Goal: Check status: Check status

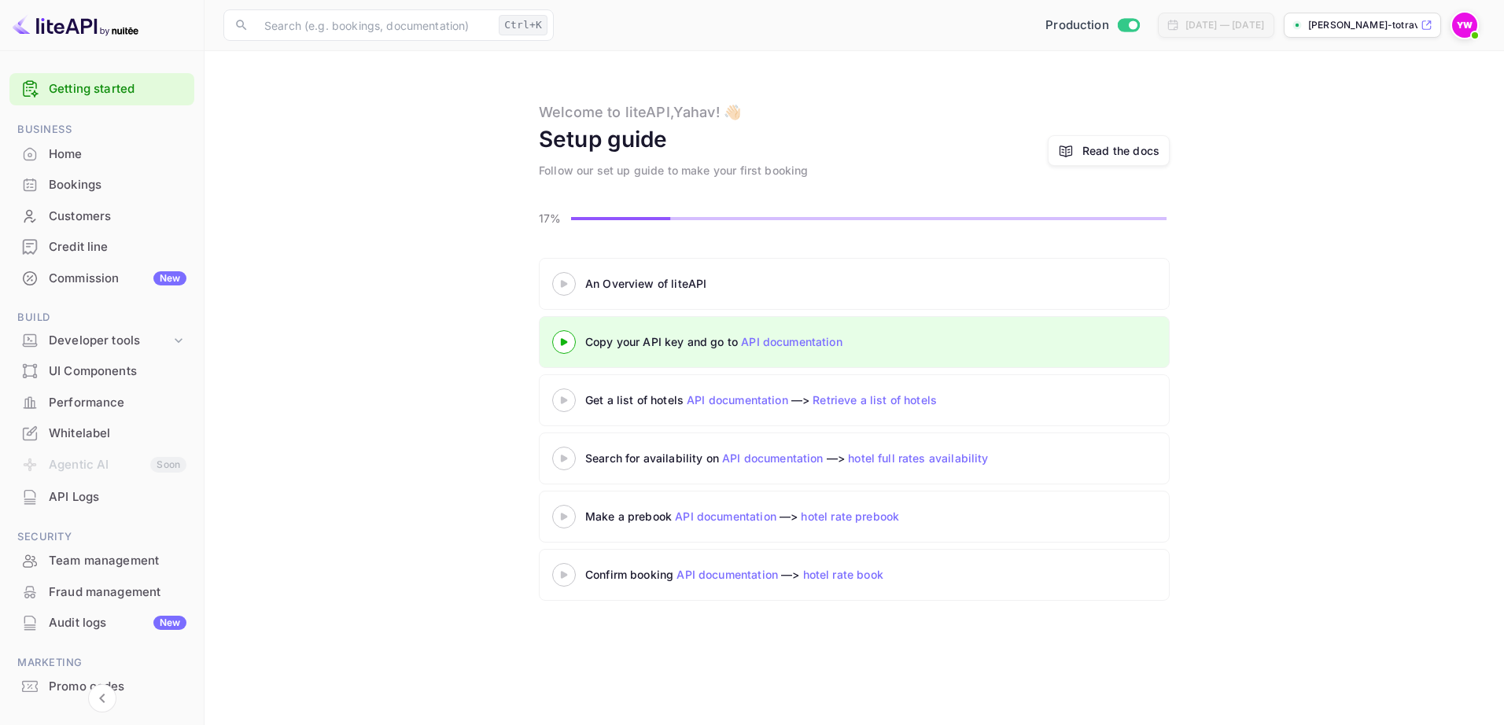
click at [73, 188] on div "Bookings" at bounding box center [118, 185] width 138 height 18
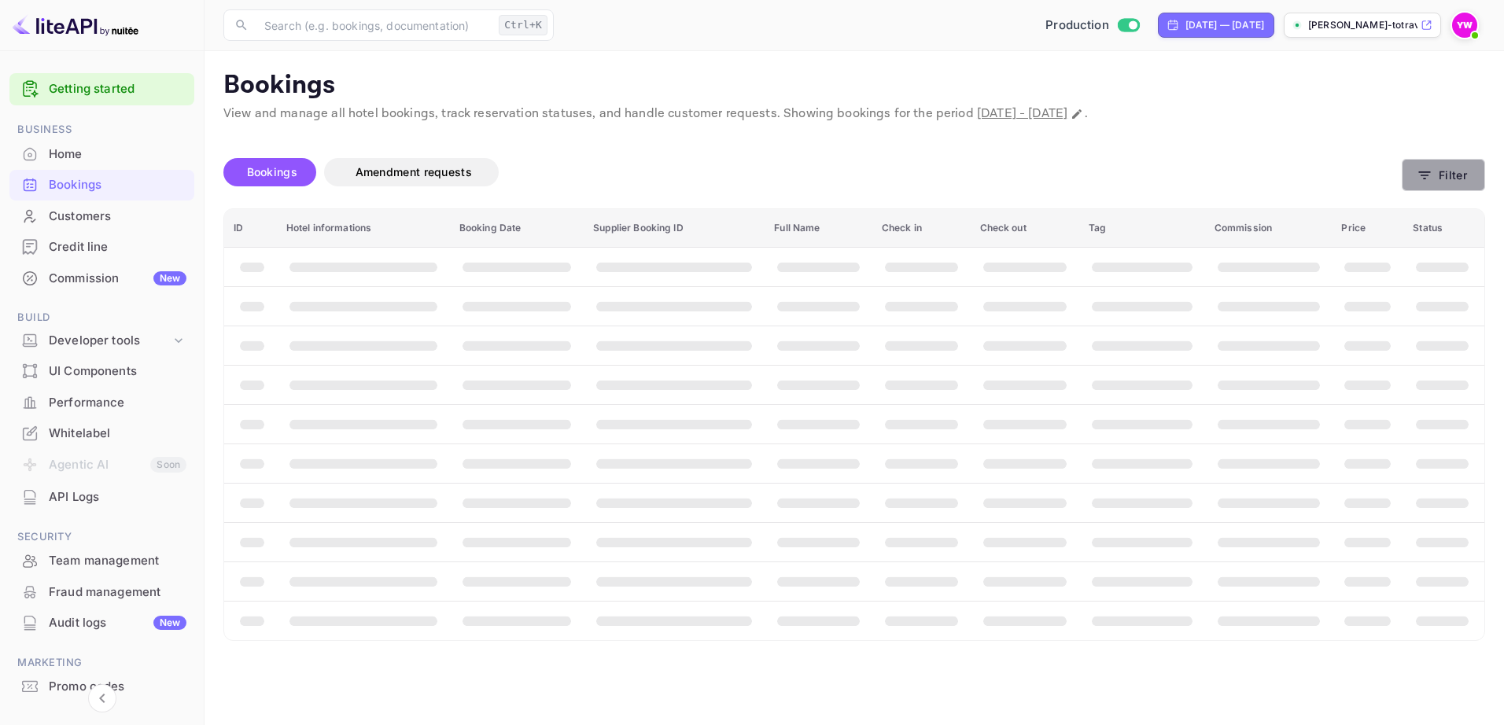
click at [1434, 171] on button "Filter" at bounding box center [1443, 175] width 83 height 32
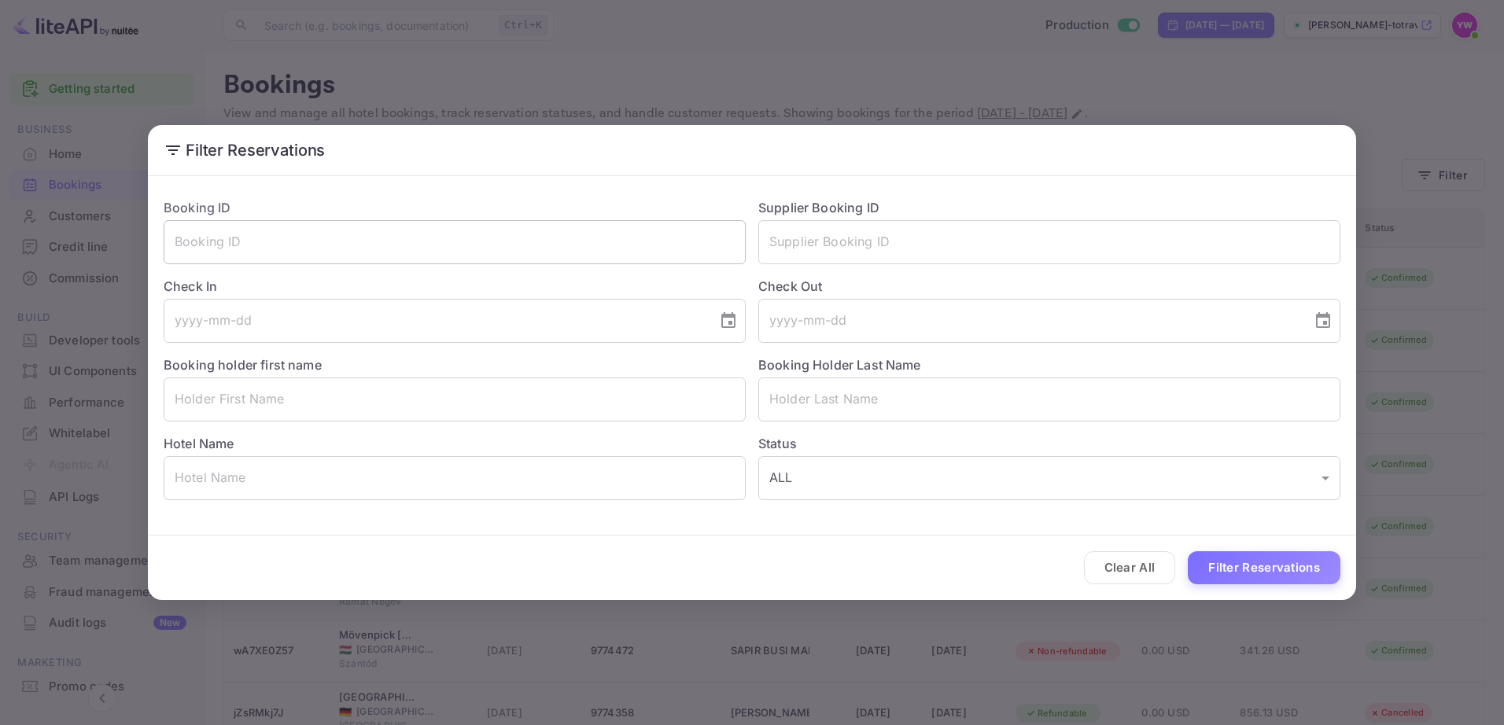
click at [439, 243] on input "text" at bounding box center [455, 242] width 582 height 44
paste input "Total Refund Credit Card $136.64 (₪456.56)"
type input "T"
paste input "jZsRMkj7J"
type input "jZsRMkj7J"
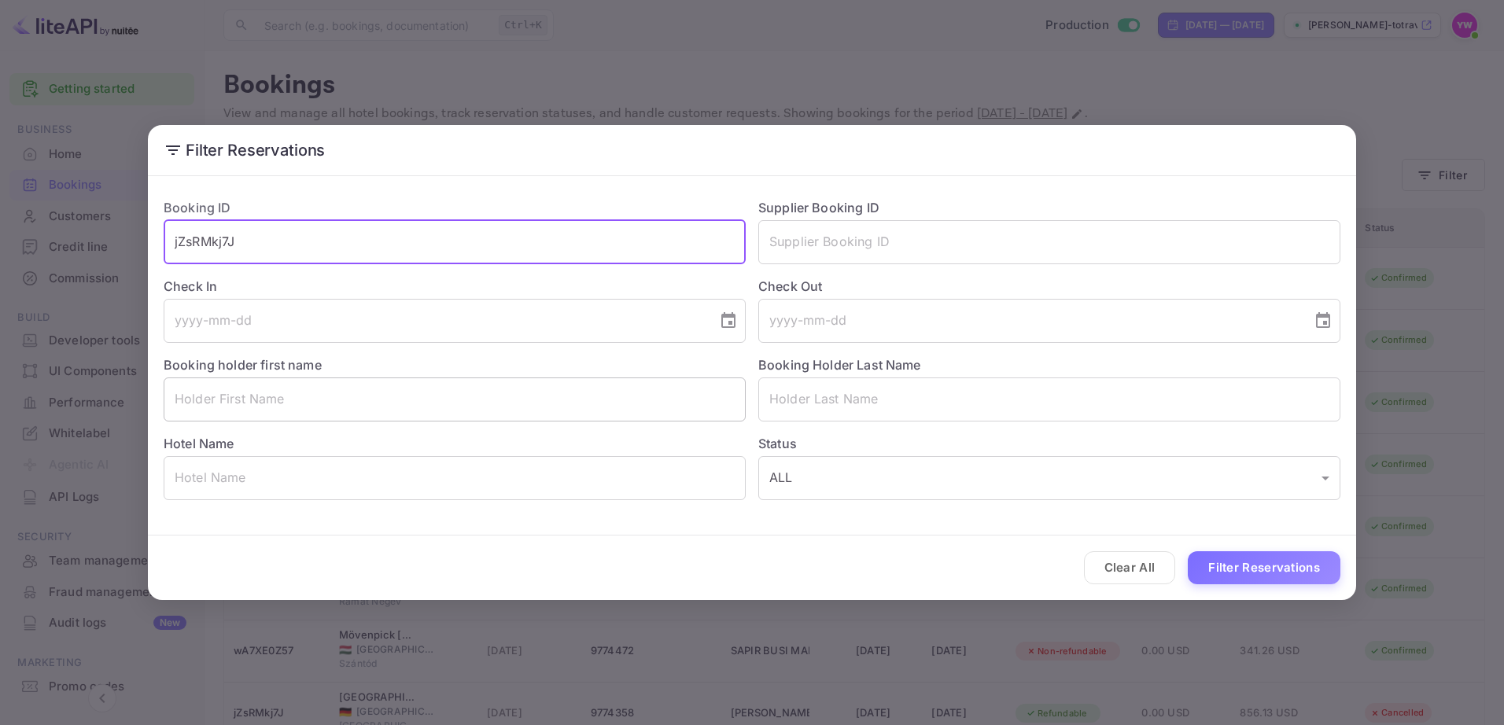
click at [1188, 551] on button "Filter Reservations" at bounding box center [1264, 568] width 153 height 34
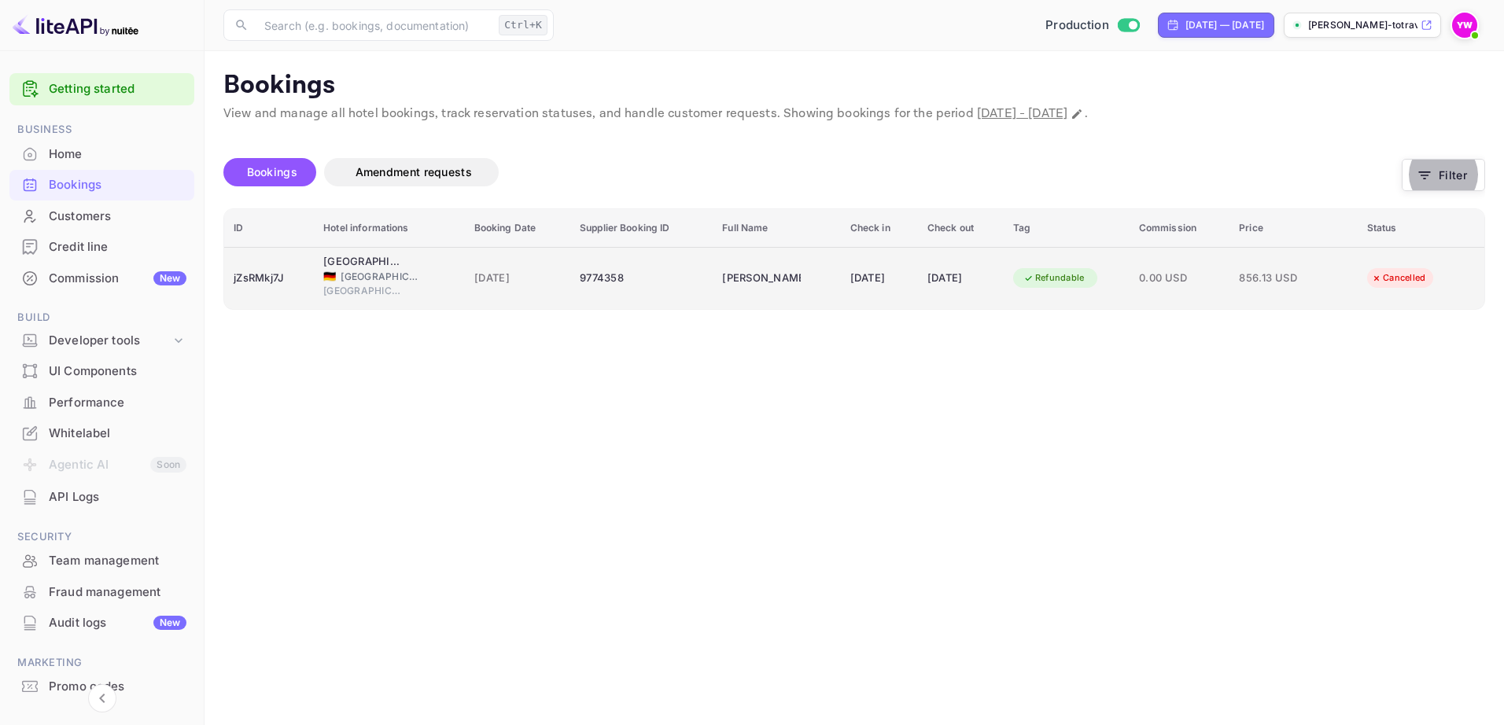
click at [1077, 276] on div "Refundable" at bounding box center [1054, 278] width 82 height 20
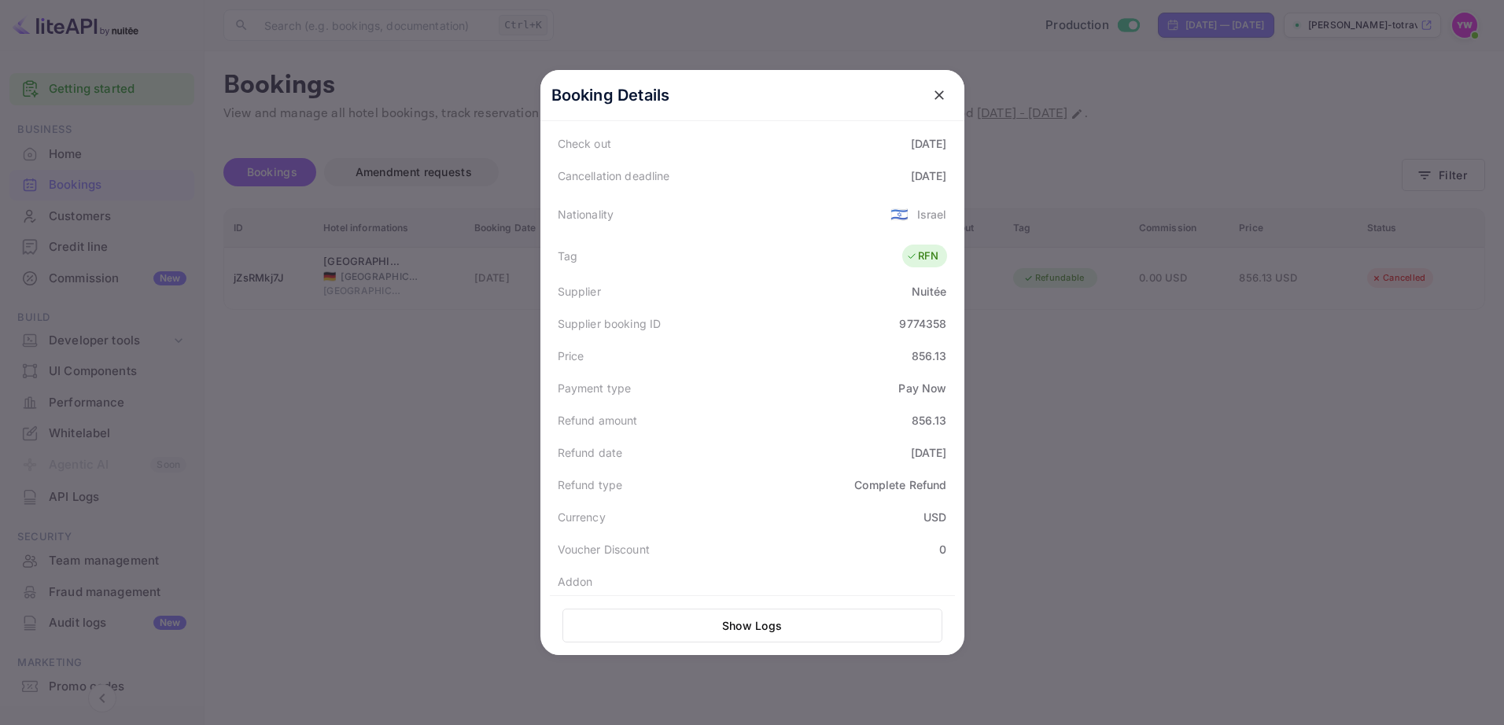
scroll to position [388, 0]
